Goal: Information Seeking & Learning: Learn about a topic

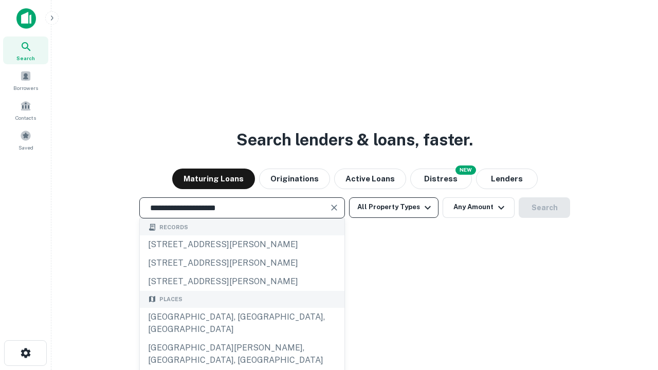
click at [242, 339] on div "[GEOGRAPHIC_DATA], [GEOGRAPHIC_DATA], [GEOGRAPHIC_DATA]" at bounding box center [242, 323] width 205 height 31
type input "**********"
click at [394, 207] on button "All Property Types" at bounding box center [393, 207] width 89 height 21
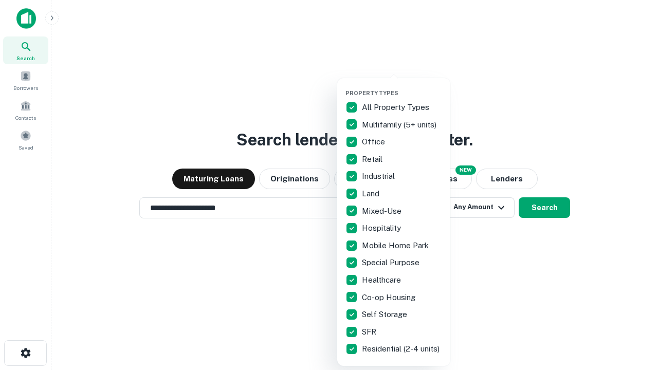
click at [402, 86] on button "button" at bounding box center [402, 86] width 113 height 1
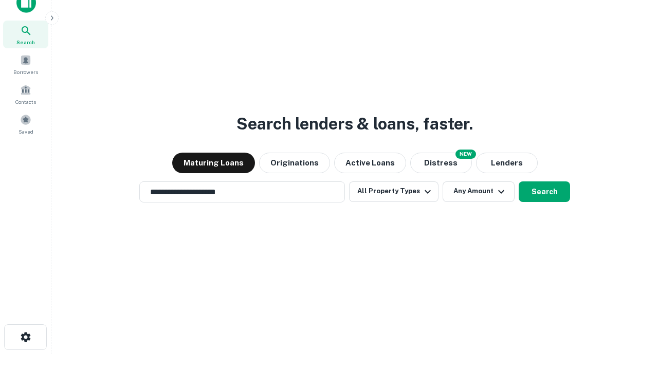
scroll to position [6, 124]
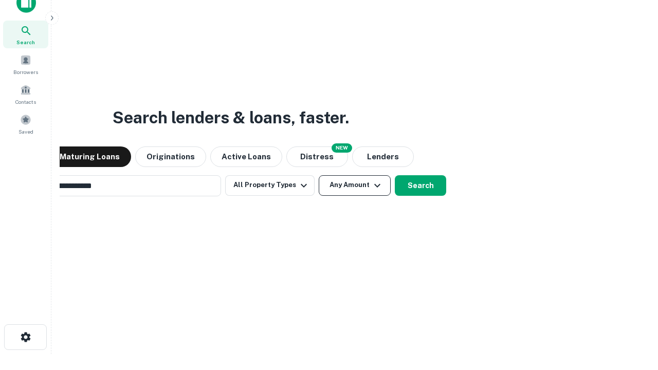
click at [319, 175] on button "Any Amount" at bounding box center [355, 185] width 72 height 21
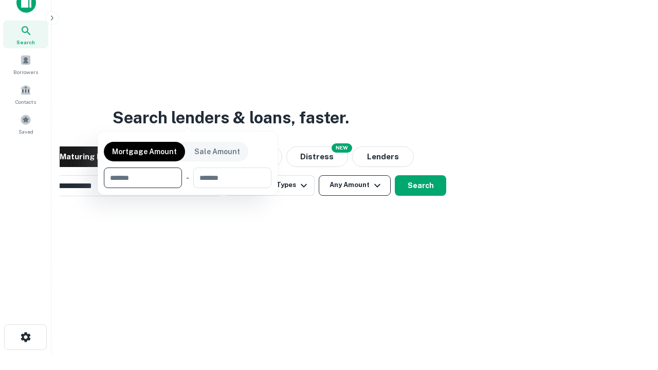
scroll to position [16, 0]
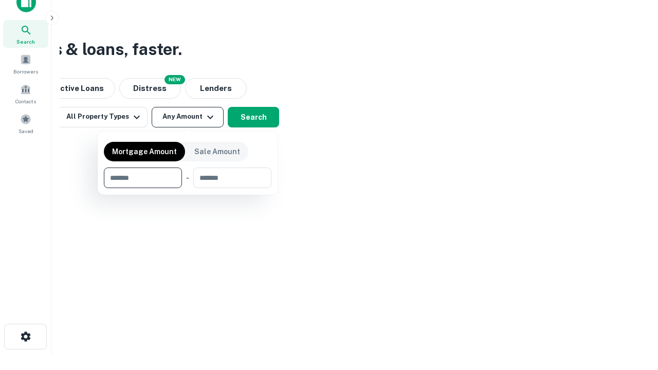
type input "*******"
click at [188, 188] on button "button" at bounding box center [188, 188] width 168 height 1
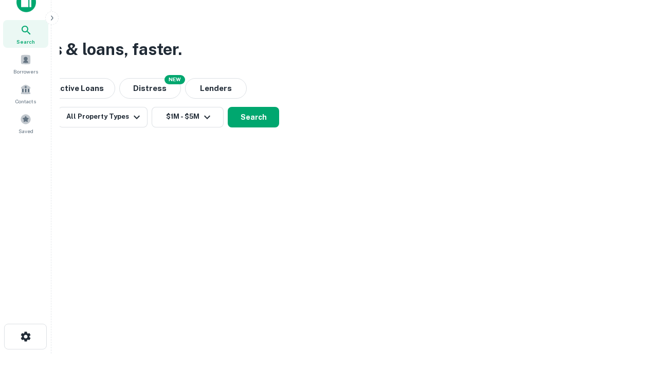
scroll to position [6, 190]
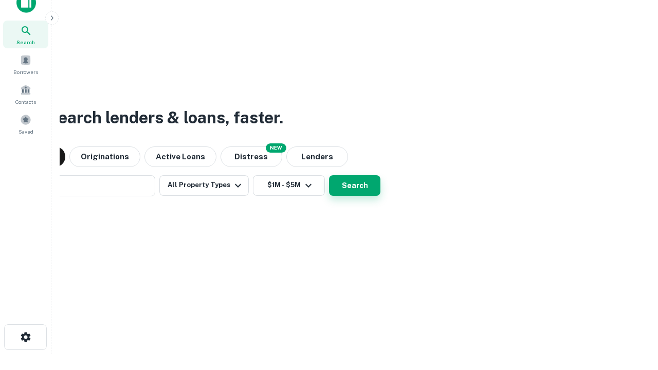
click at [329, 175] on button "Search" at bounding box center [354, 185] width 51 height 21
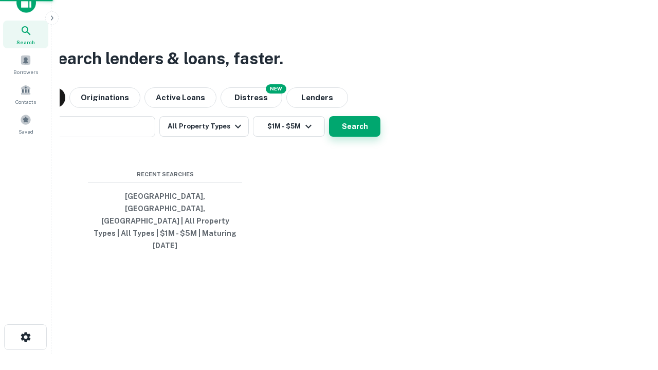
scroll to position [27, 291]
